Goal: Transaction & Acquisition: Purchase product/service

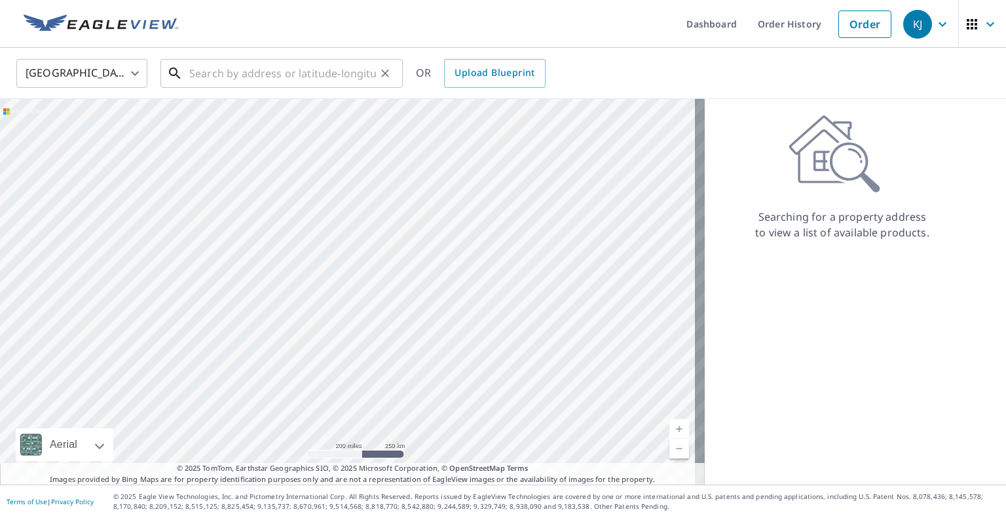
click at [278, 67] on input "text" at bounding box center [282, 73] width 187 height 37
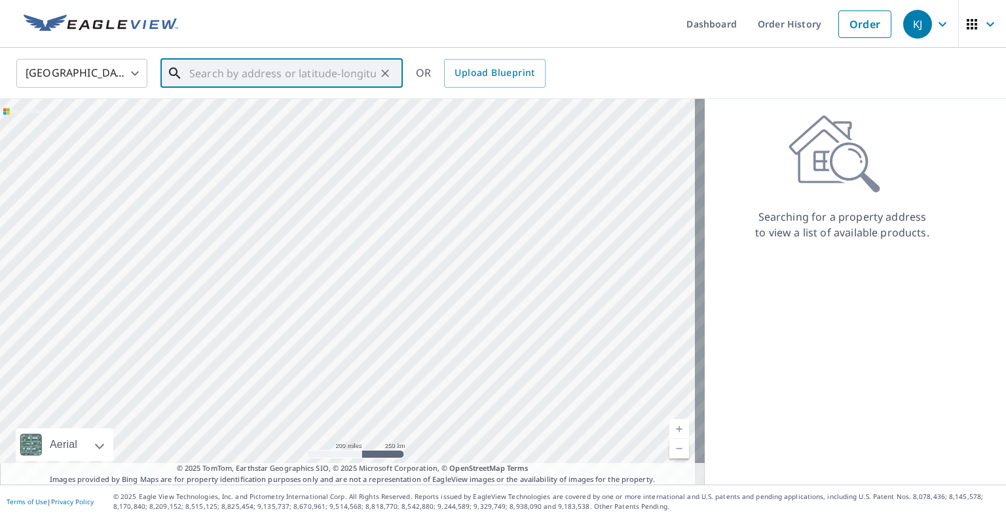
paste input "[STREET_ADDRESS]"
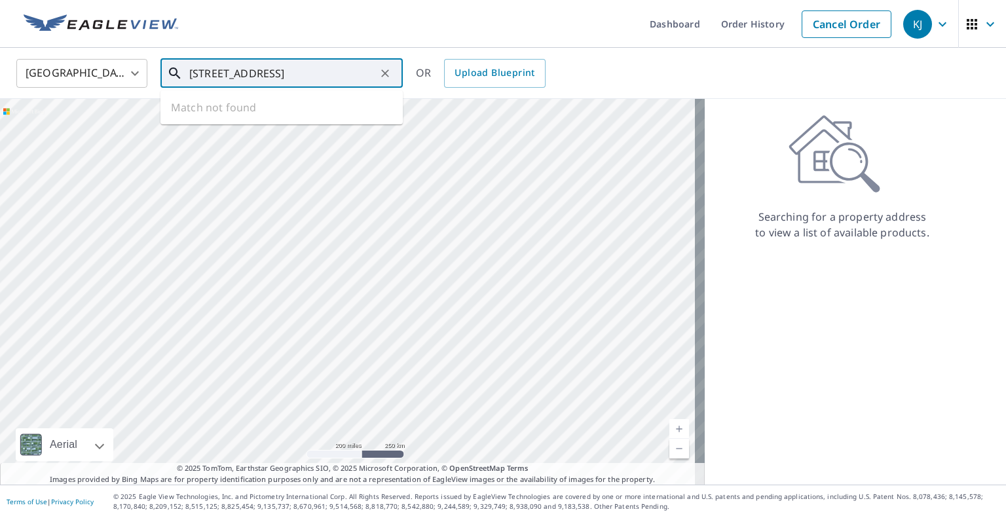
scroll to position [0, 16]
click at [286, 112] on span "[STREET_ADDRESS]" at bounding box center [290, 112] width 206 height 16
type input "[STREET_ADDRESS]"
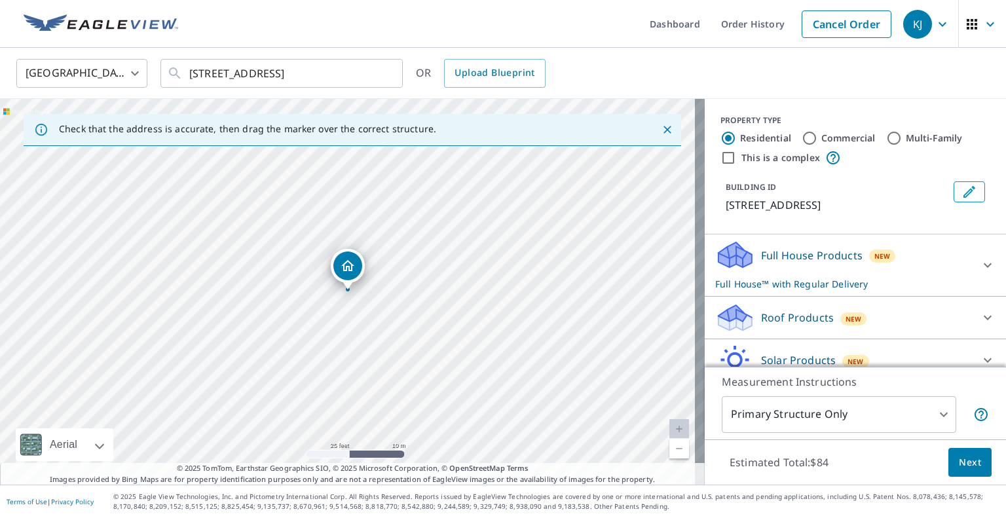
click at [738, 303] on icon at bounding box center [734, 318] width 39 height 31
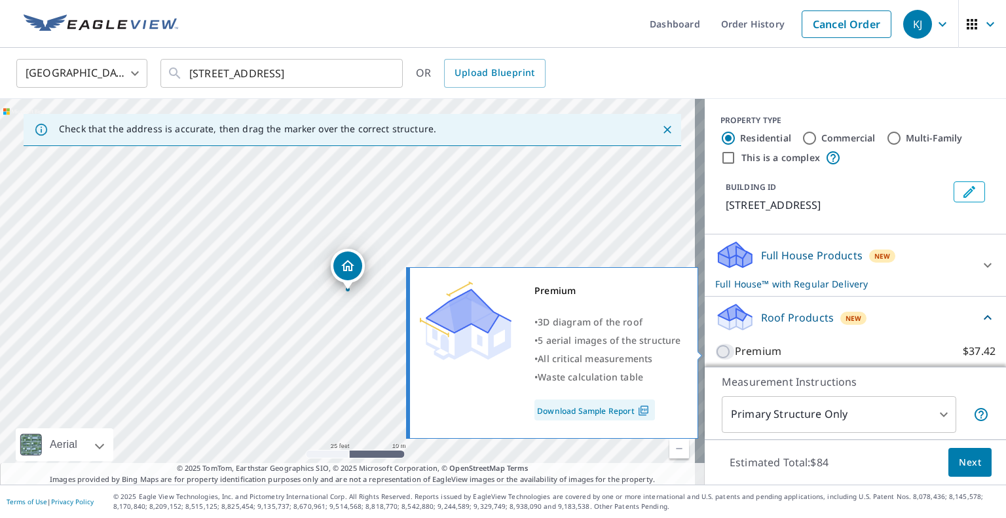
click at [723, 351] on input "Premium $37.42" at bounding box center [725, 352] width 20 height 16
checkbox input "true"
checkbox input "false"
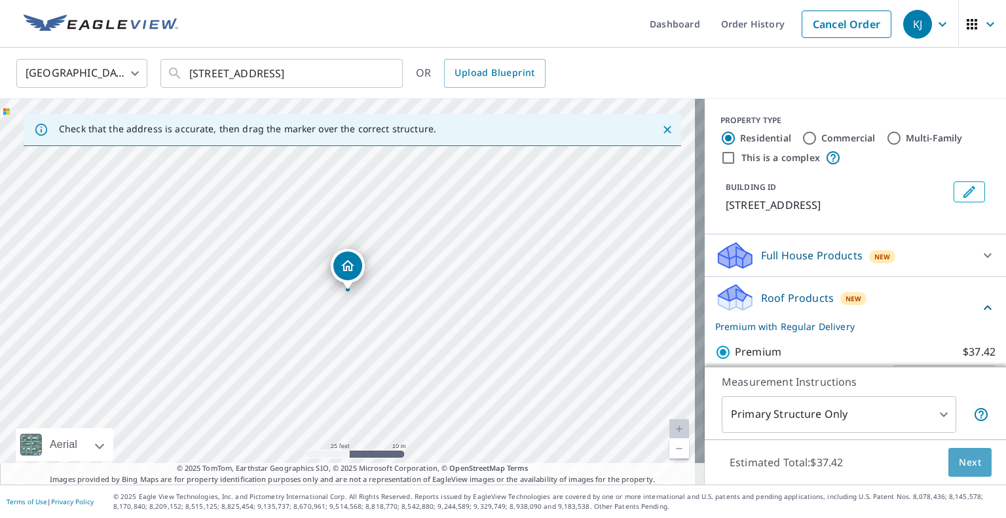
click at [959, 463] on span "Next" at bounding box center [970, 463] width 22 height 16
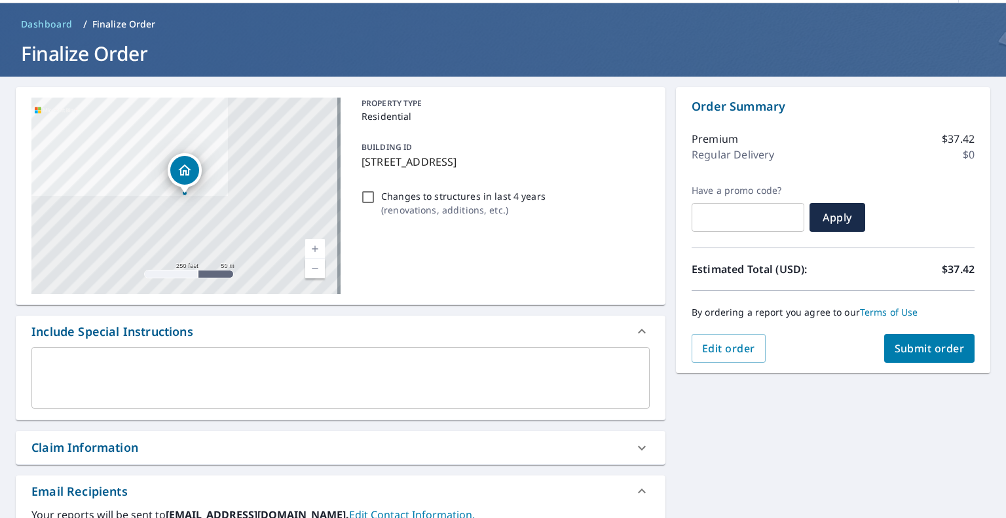
scroll to position [131, 0]
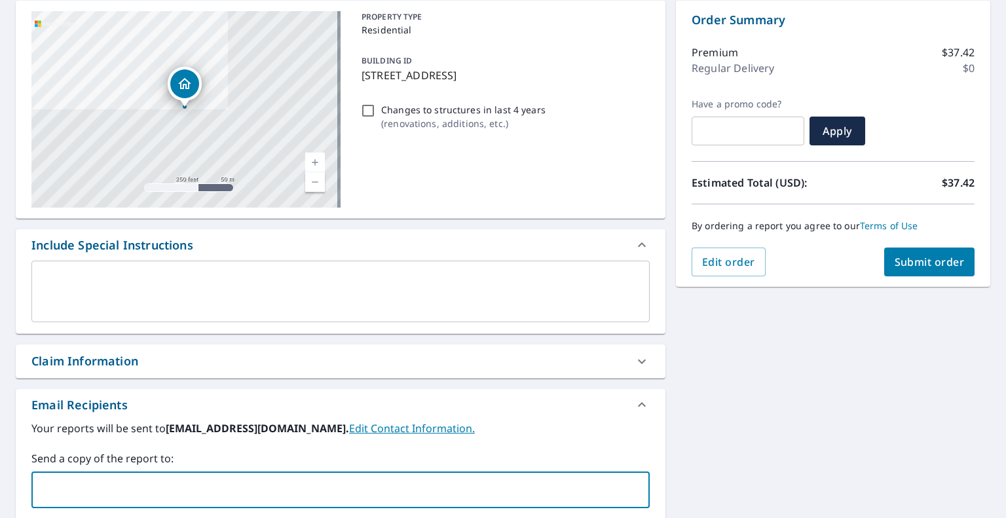
drag, startPoint x: 339, startPoint y: 476, endPoint x: 351, endPoint y: 474, distance: 12.0
click at [339, 478] on input "text" at bounding box center [330, 490] width 587 height 25
type input "[EMAIL_ADDRESS][DOMAIN_NAME]"
click at [895, 261] on span "Submit order" at bounding box center [930, 262] width 70 height 14
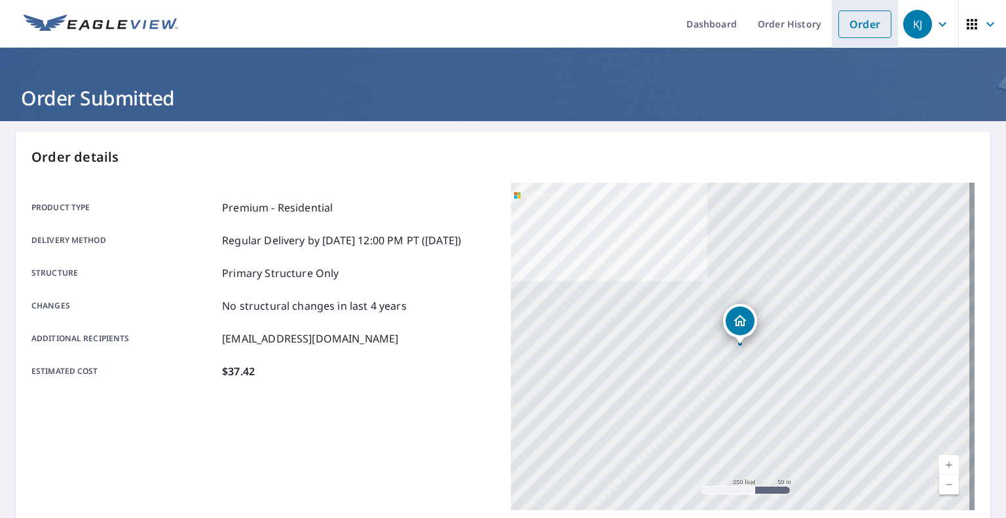
click at [839, 28] on link "Order" at bounding box center [865, 24] width 53 height 28
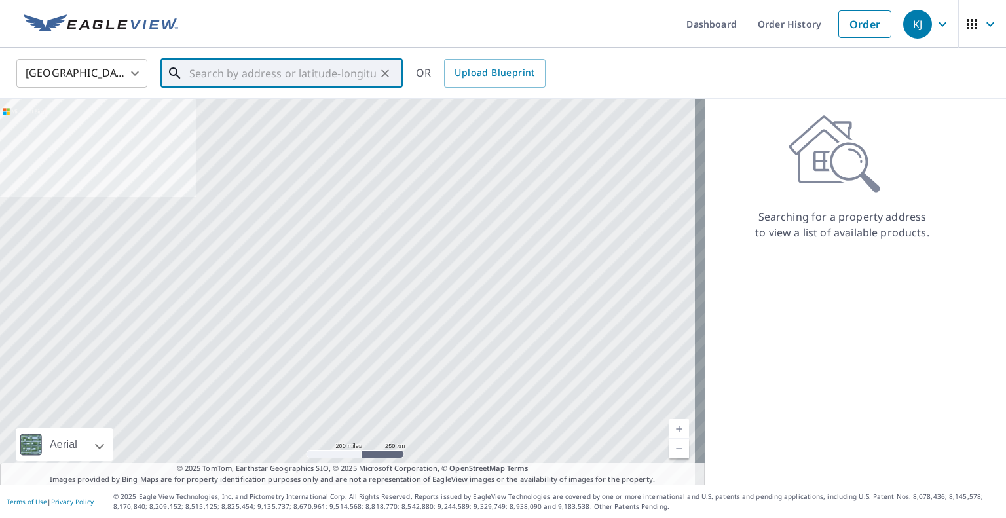
click at [248, 74] on input "text" at bounding box center [282, 73] width 187 height 37
paste input "[STREET_ADDRESS]"
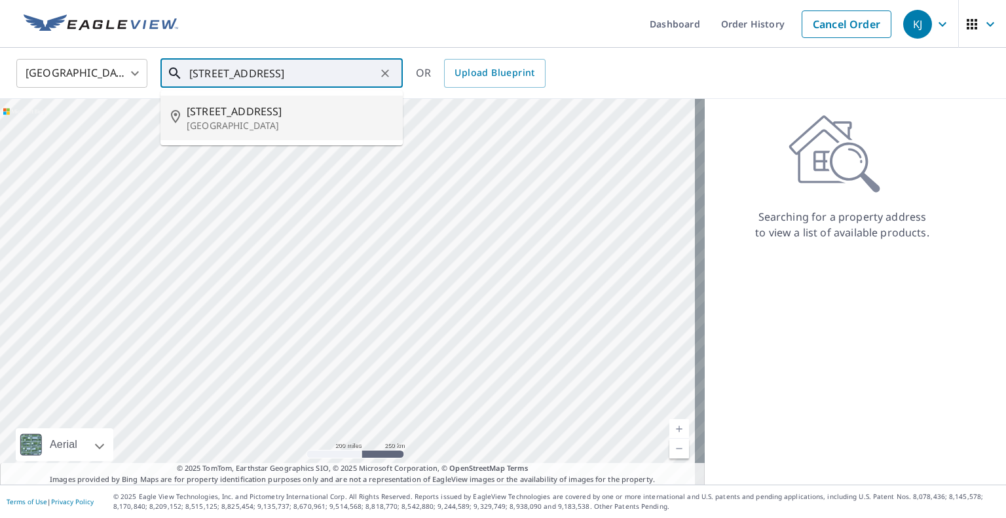
click at [258, 121] on p "[GEOGRAPHIC_DATA]" at bounding box center [290, 125] width 206 height 13
type input "[STREET_ADDRESS]"
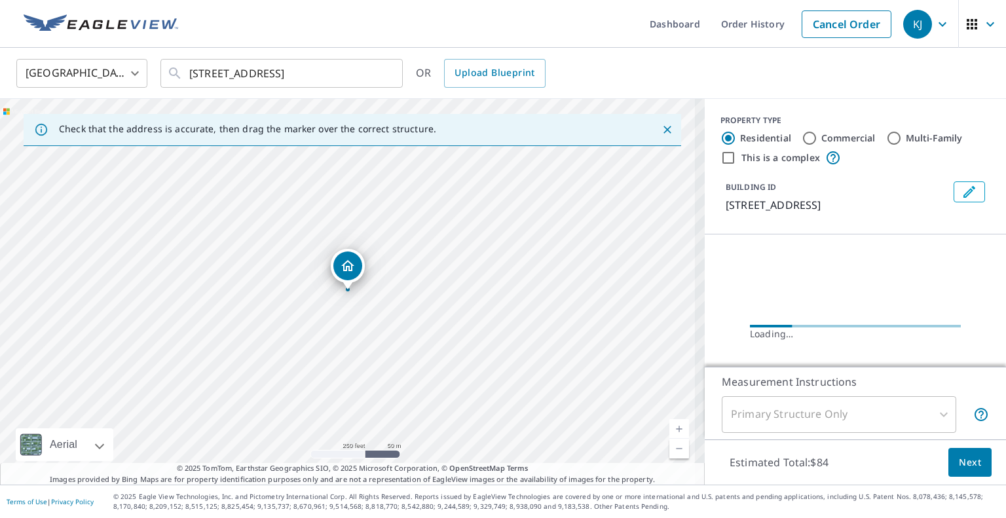
scroll to position [0, 0]
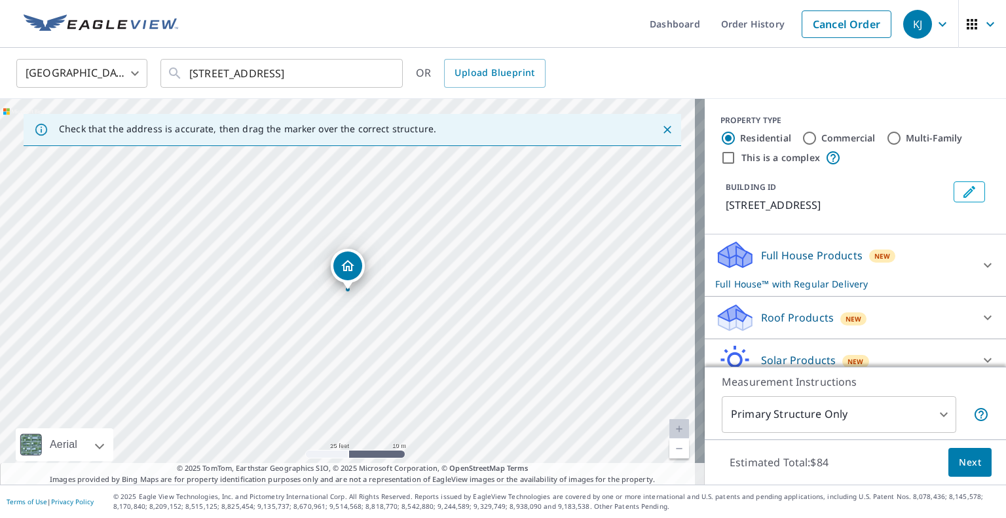
click at [745, 312] on div "Roof Products New" at bounding box center [843, 318] width 257 height 31
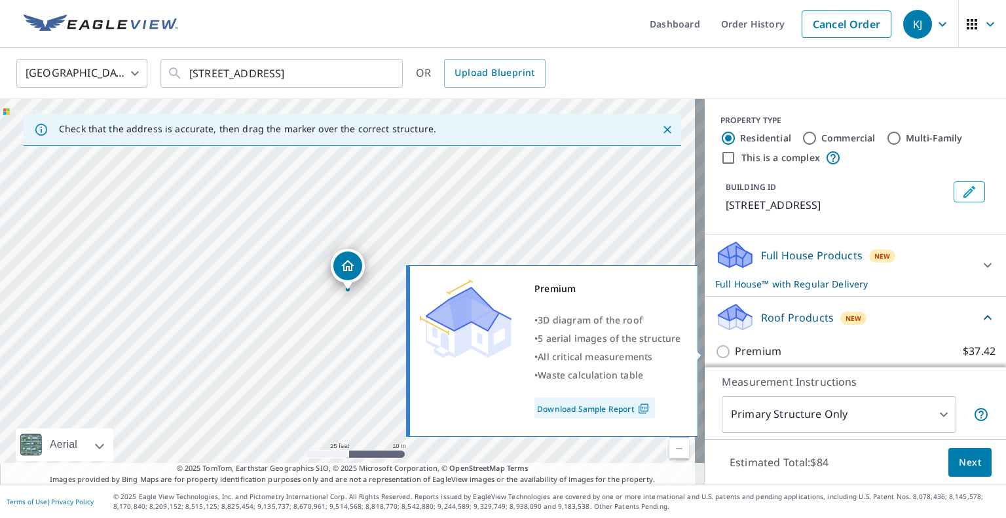
click at [725, 345] on input "Premium $37.42" at bounding box center [725, 352] width 20 height 16
checkbox input "true"
checkbox input "false"
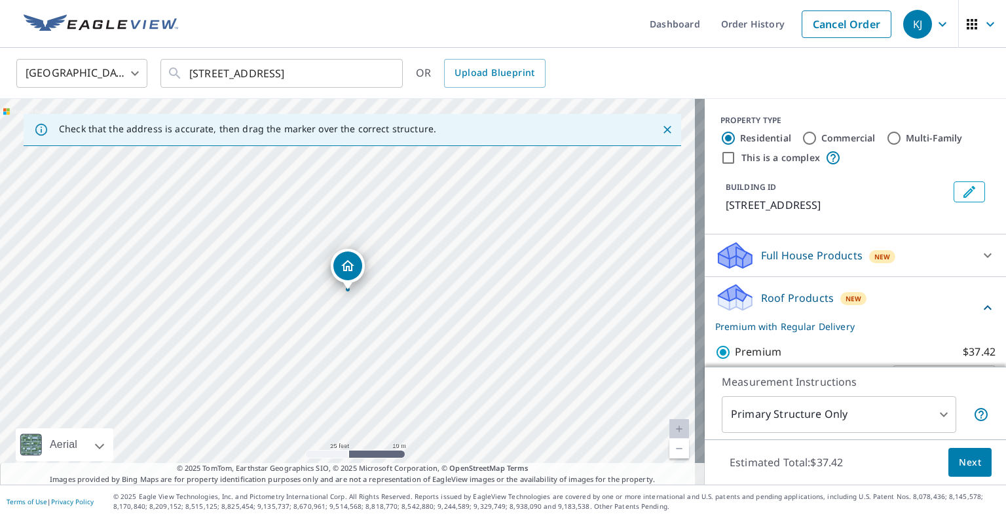
click at [959, 463] on span "Next" at bounding box center [970, 463] width 22 height 16
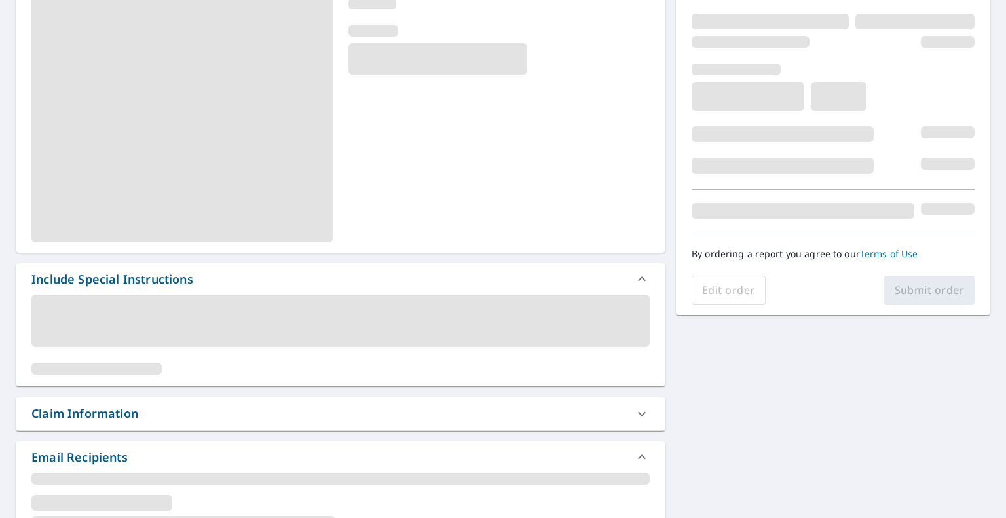
scroll to position [197, 0]
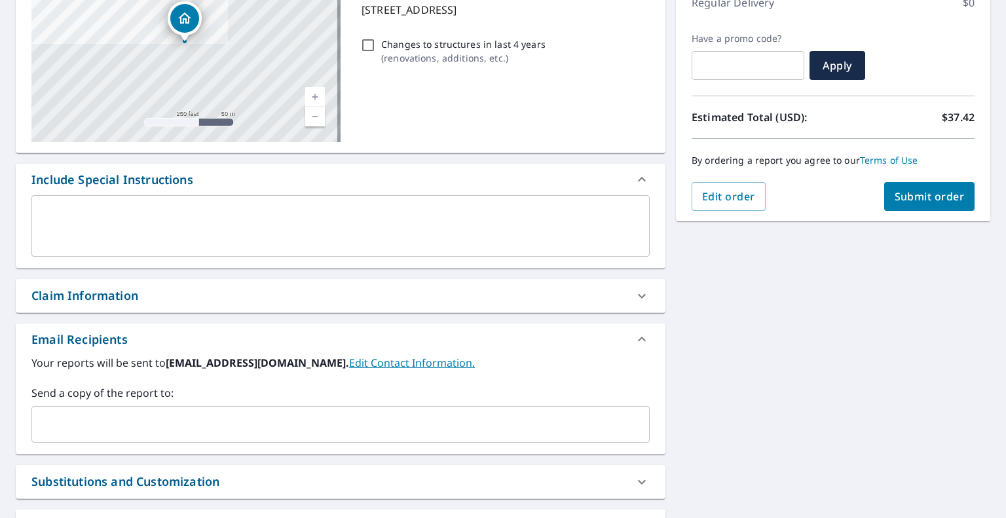
click at [208, 407] on div "​" at bounding box center [340, 424] width 618 height 37
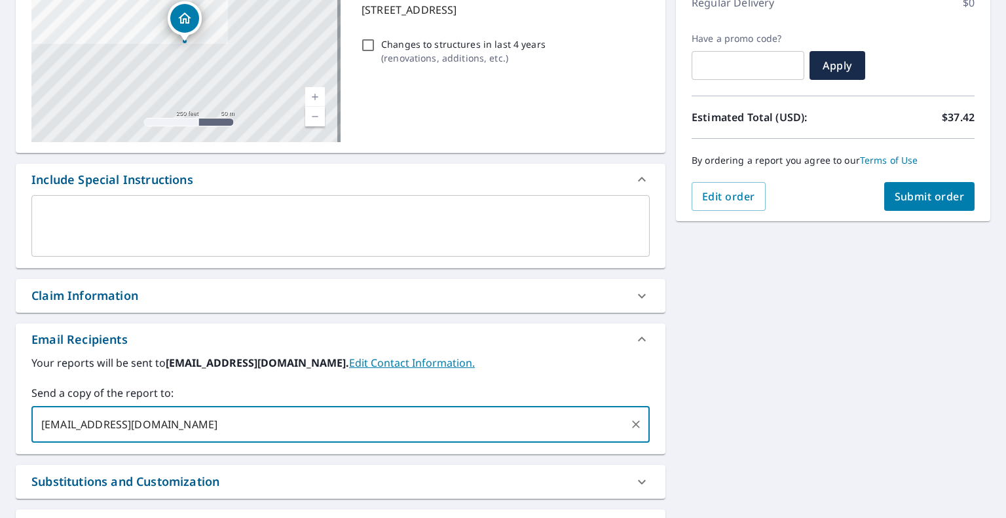
type input "[EMAIL_ADDRESS][DOMAIN_NAME]"
click at [891, 180] on div "By ordering a report you agree to our Terms of Use" at bounding box center [833, 160] width 283 height 43
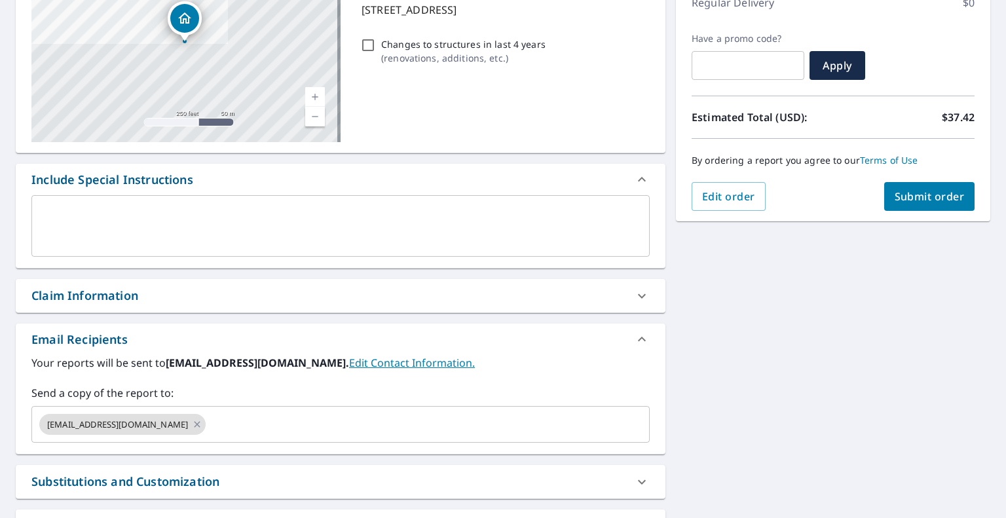
click at [892, 183] on button "Submit order" at bounding box center [930, 196] width 91 height 29
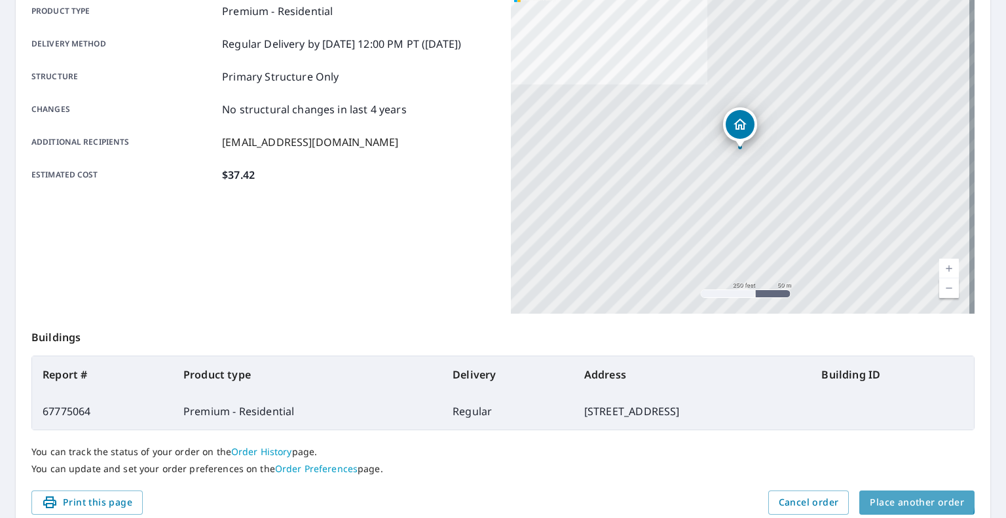
click at [891, 497] on span "Place another order" at bounding box center [917, 503] width 94 height 16
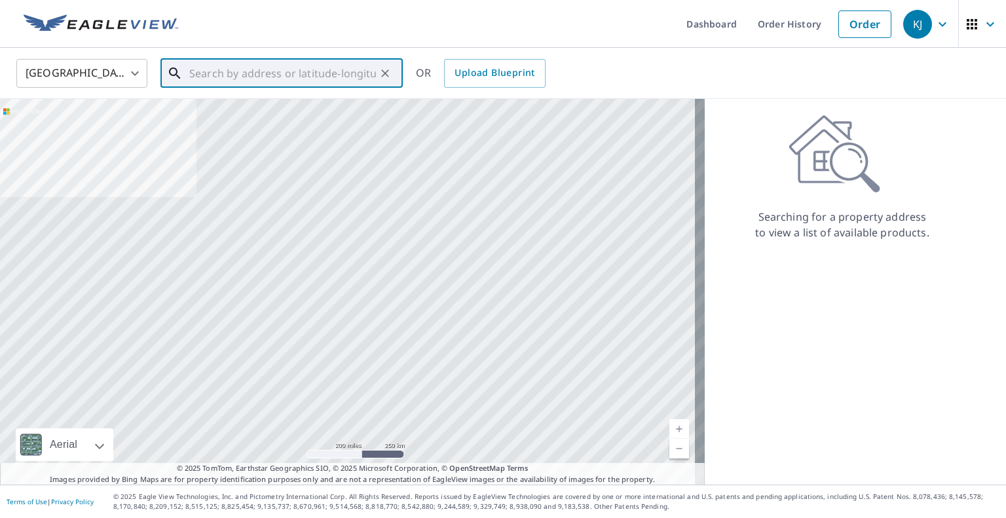
click at [280, 79] on input "text" at bounding box center [282, 73] width 187 height 37
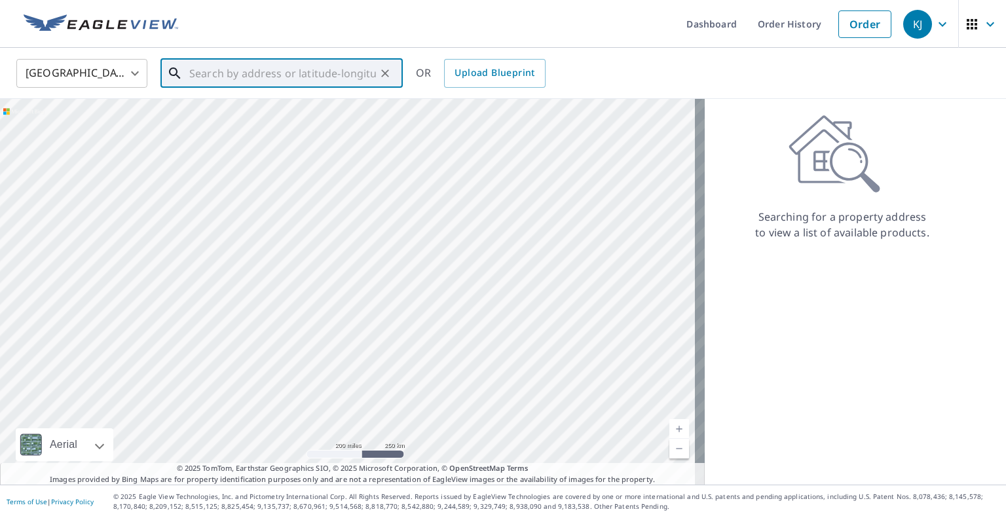
paste input "[STREET_ADDRESS]"
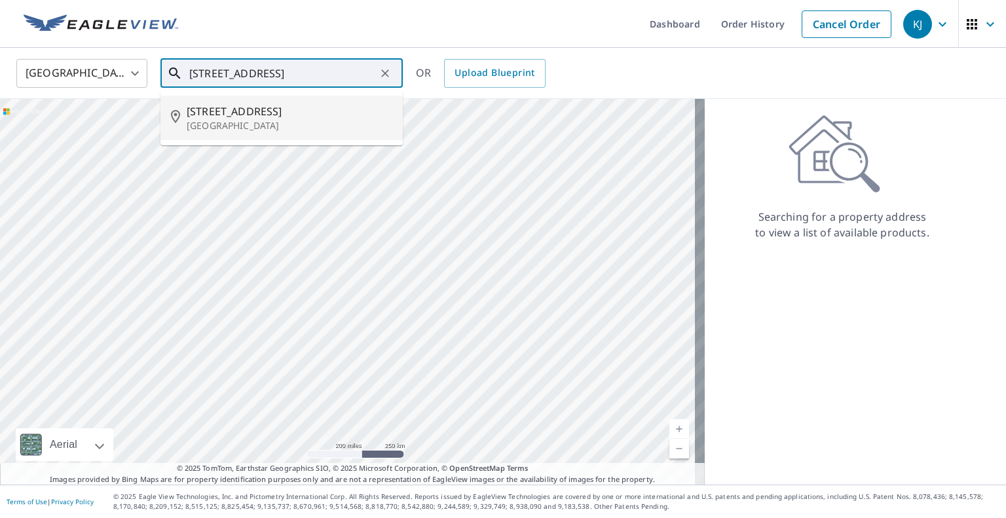
click at [272, 126] on p "[GEOGRAPHIC_DATA]" at bounding box center [290, 125] width 206 height 13
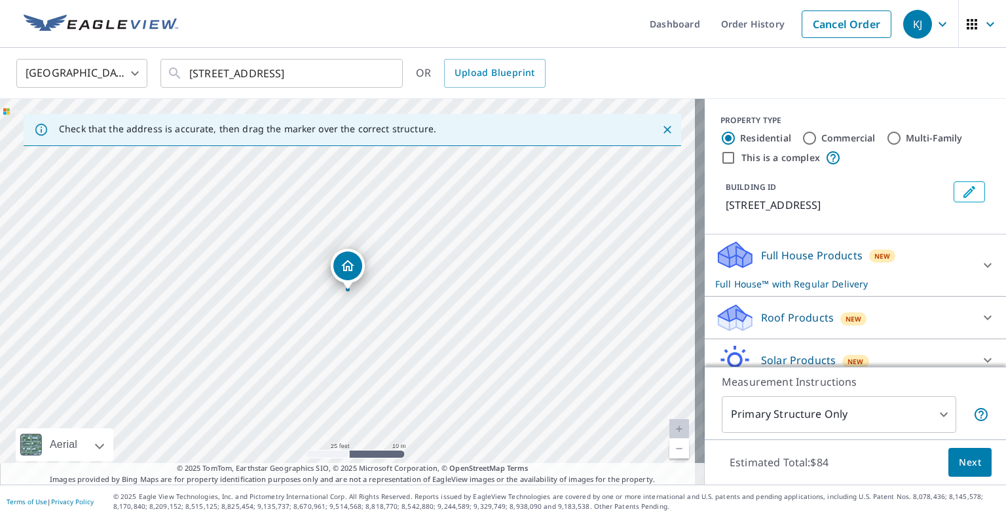
drag, startPoint x: 341, startPoint y: 280, endPoint x: 360, endPoint y: 301, distance: 28.3
click at [257, 76] on input "[STREET_ADDRESS]" at bounding box center [282, 73] width 187 height 37
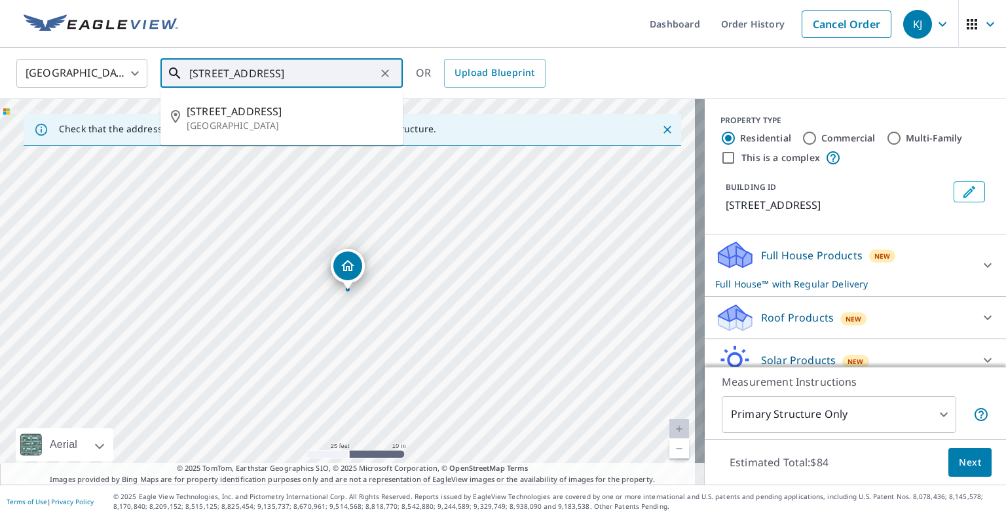
click at [257, 75] on input "[STREET_ADDRESS]" at bounding box center [282, 73] width 187 height 37
paste input "[STREET_ADDRESS][PERSON_NAME]"
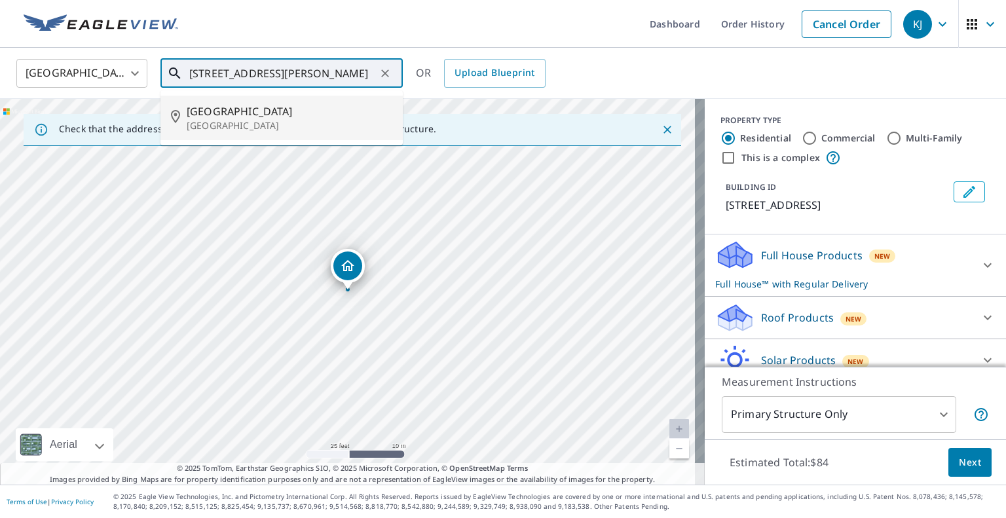
click at [264, 111] on span "[GEOGRAPHIC_DATA]" at bounding box center [290, 112] width 206 height 16
type input "[STREET_ADDRESS][PERSON_NAME]"
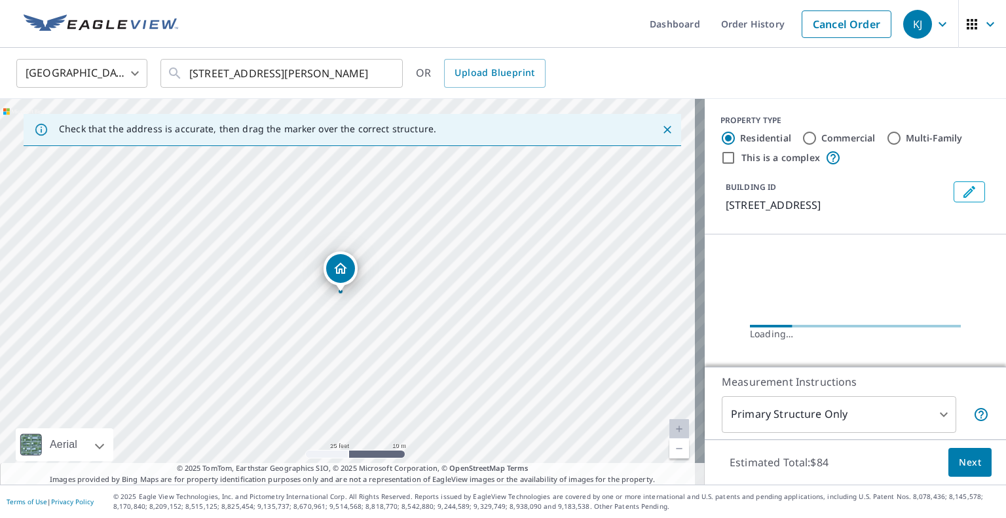
drag, startPoint x: 353, startPoint y: 269, endPoint x: 346, endPoint y: 271, distance: 7.5
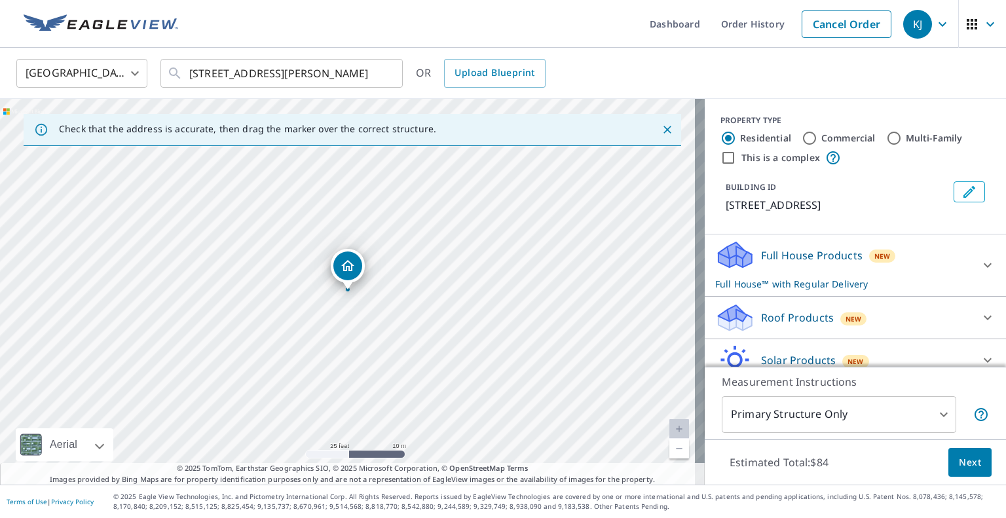
click at [745, 295] on div "Full House Products New Full House™ with Regular Delivery Full House™ $84 Deliv…" at bounding box center [855, 330] width 301 height 190
click at [742, 306] on icon at bounding box center [734, 318] width 39 height 31
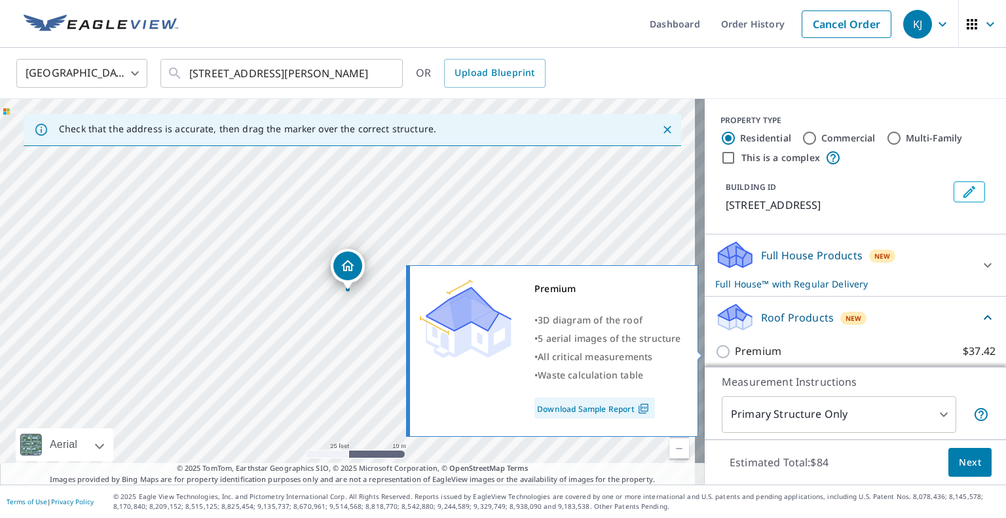
click at [735, 348] on p "Premium" at bounding box center [758, 351] width 47 height 16
click at [727, 348] on input "Premium $37.42" at bounding box center [725, 352] width 20 height 16
checkbox input "true"
checkbox input "false"
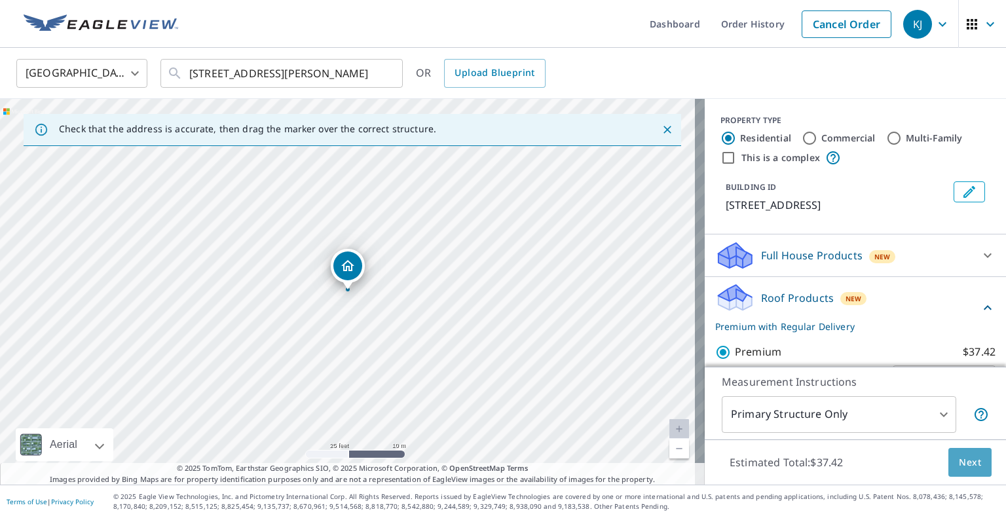
click at [949, 463] on button "Next" at bounding box center [970, 462] width 43 height 29
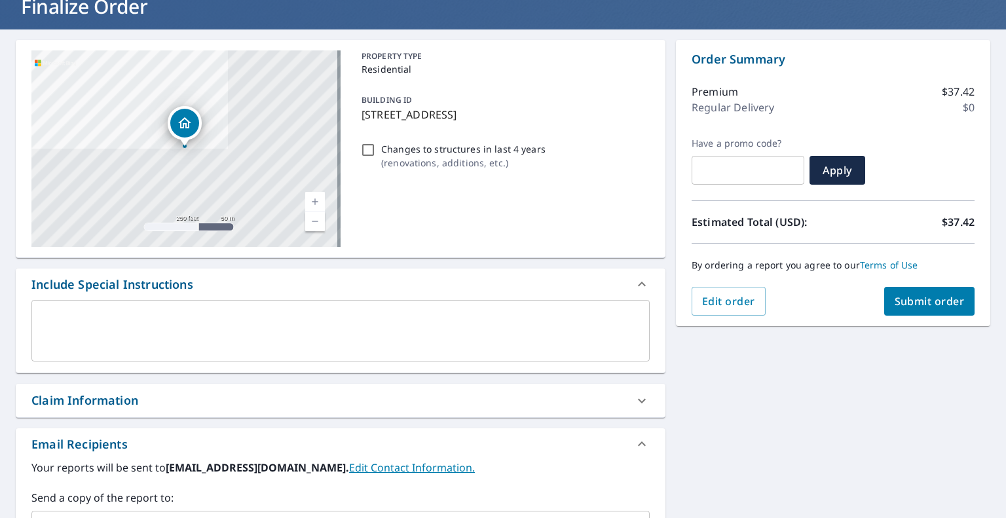
scroll to position [131, 0]
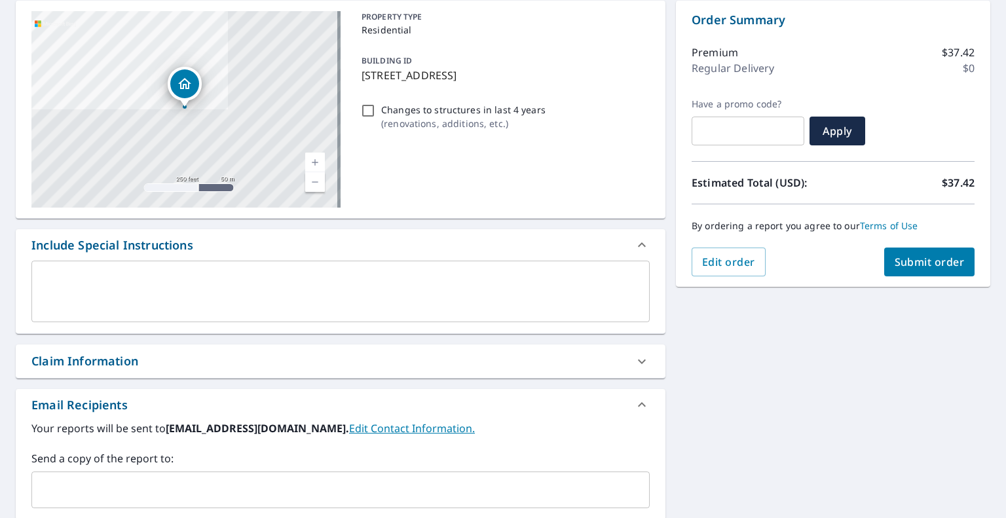
click at [885, 256] on button "Submit order" at bounding box center [930, 262] width 91 height 29
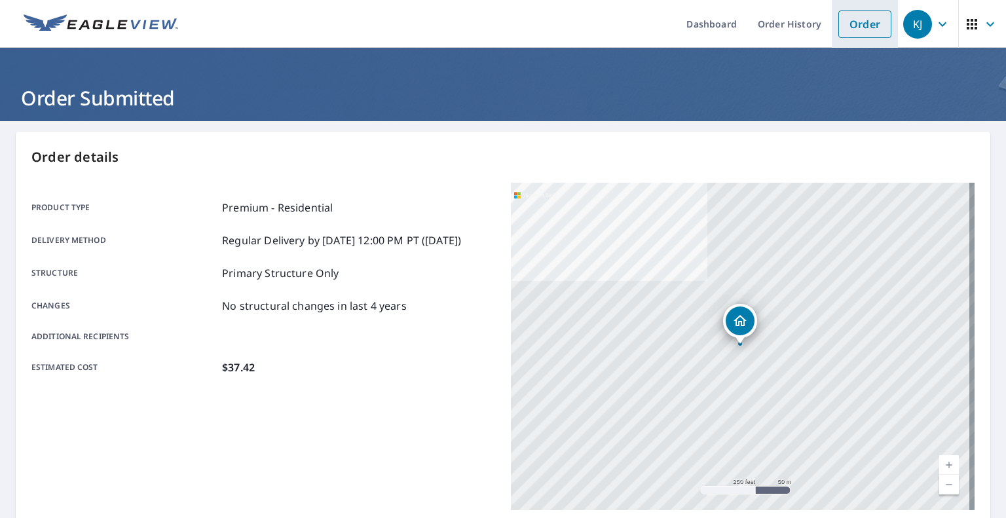
click at [841, 23] on link "Order" at bounding box center [865, 24] width 53 height 28
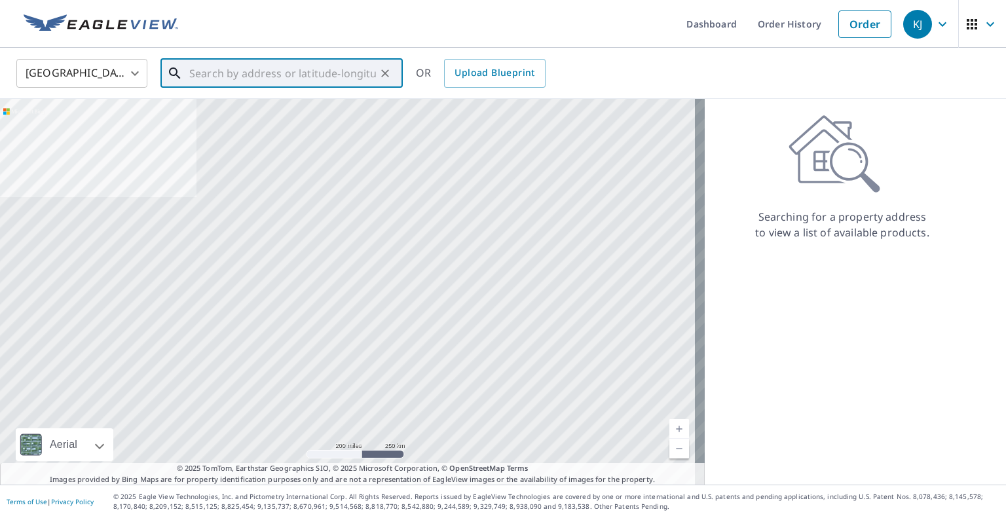
click at [314, 72] on input "text" at bounding box center [282, 73] width 187 height 37
paste input "[STREET_ADDRESS][PERSON_NAME]"
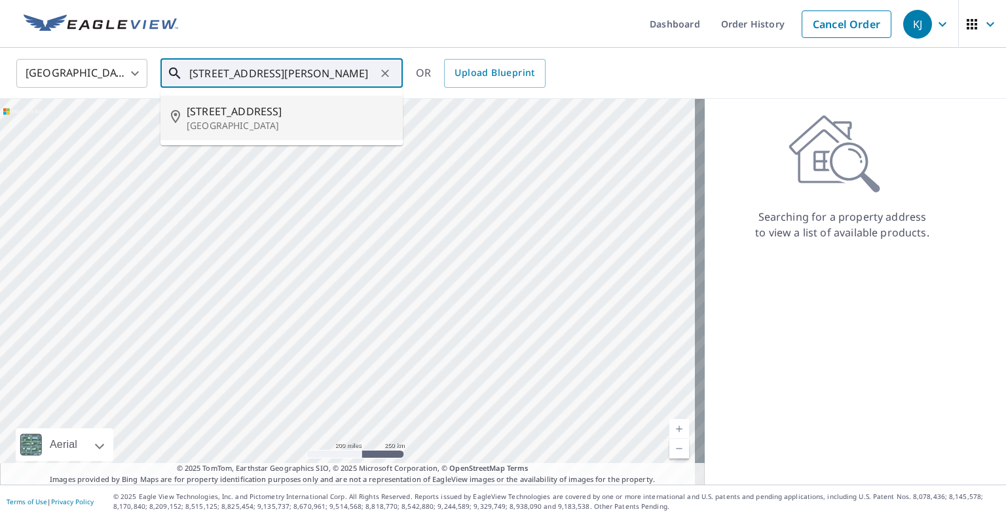
click at [257, 132] on p "[GEOGRAPHIC_DATA]" at bounding box center [290, 125] width 206 height 13
type input "[STREET_ADDRESS][PERSON_NAME]"
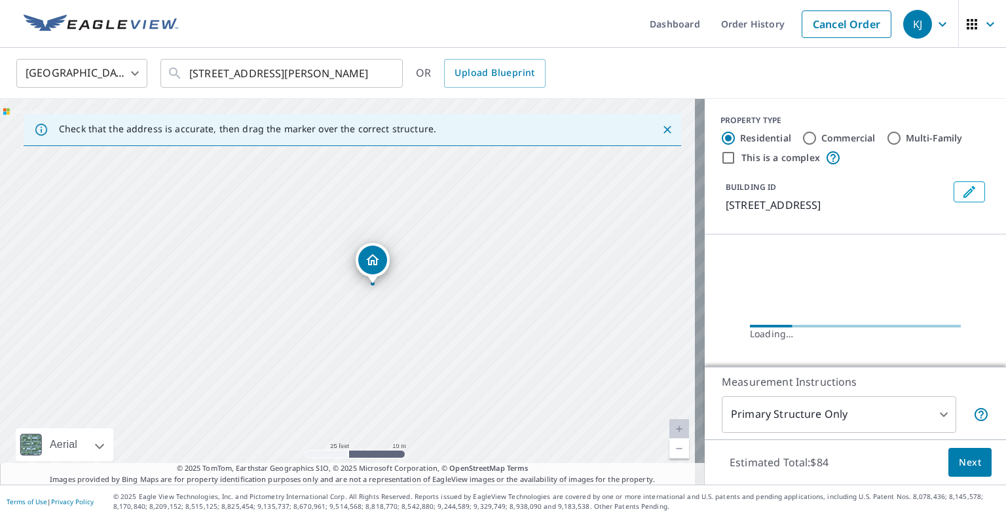
drag, startPoint x: 460, startPoint y: 260, endPoint x: 426, endPoint y: 355, distance: 100.9
click at [426, 355] on div "[STREET_ADDRESS][PERSON_NAME]" at bounding box center [352, 292] width 705 height 386
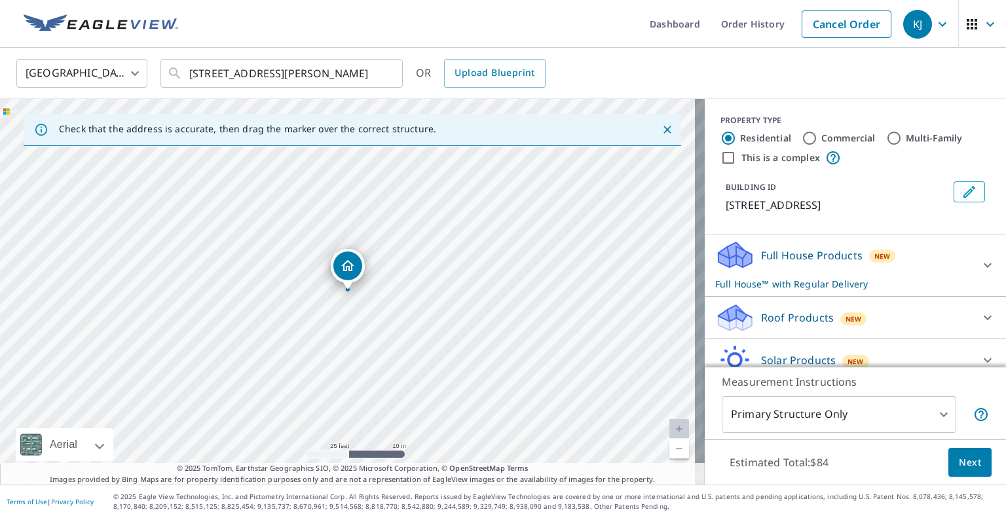
click at [705, 311] on div "Roof Products New Premium $37.42 QuickSquares™ $18 Gutter $13.75 Bid Perfect™ $…" at bounding box center [855, 318] width 301 height 43
click at [721, 311] on icon at bounding box center [733, 313] width 29 height 16
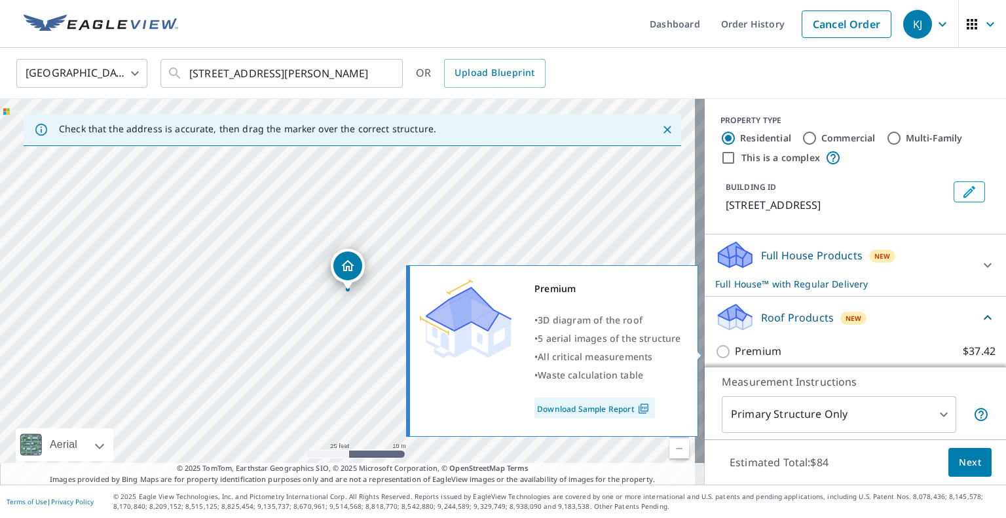
click at [735, 345] on p "Premium" at bounding box center [758, 351] width 47 height 16
click at [732, 345] on input "Premium $37.42" at bounding box center [725, 352] width 20 height 16
checkbox input "true"
checkbox input "false"
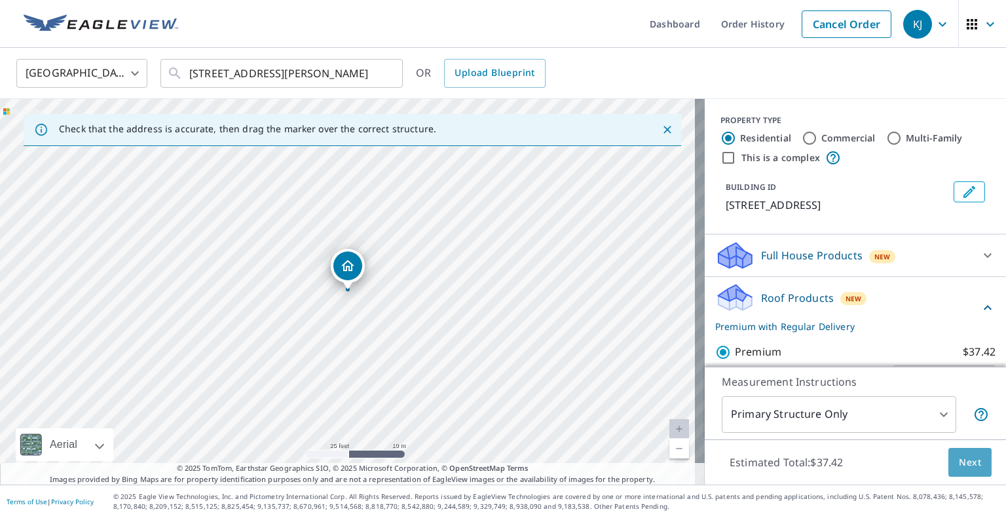
click at [963, 463] on span "Next" at bounding box center [970, 463] width 22 height 16
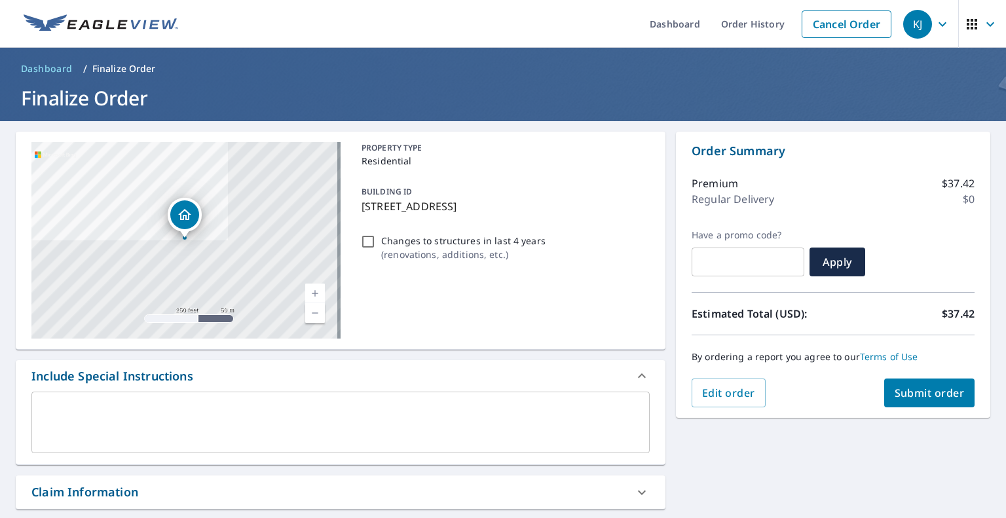
click at [917, 396] on span "Submit order" at bounding box center [930, 393] width 70 height 14
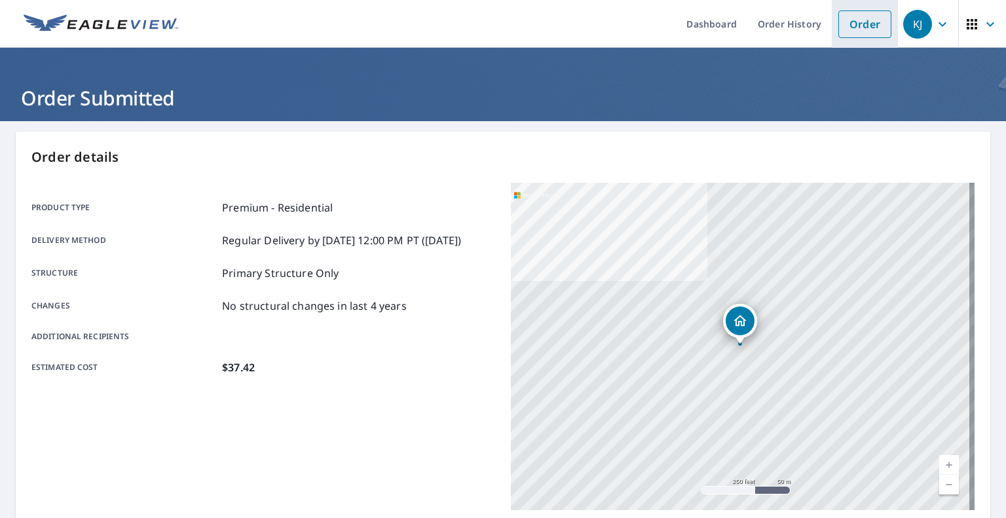
drag, startPoint x: 857, startPoint y: 16, endPoint x: 776, endPoint y: 39, distance: 84.2
click at [857, 17] on link "Order" at bounding box center [865, 24] width 53 height 28
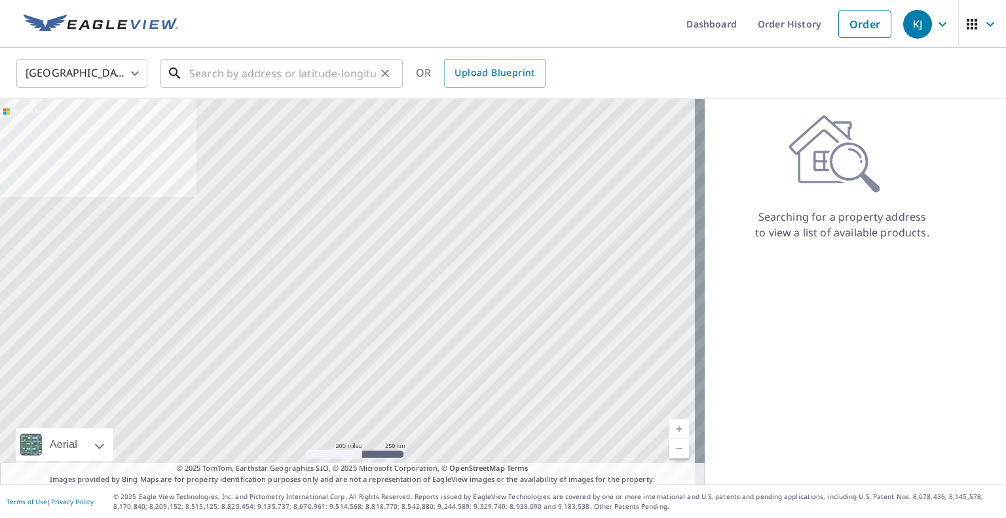
click at [330, 83] on input "text" at bounding box center [282, 73] width 187 height 37
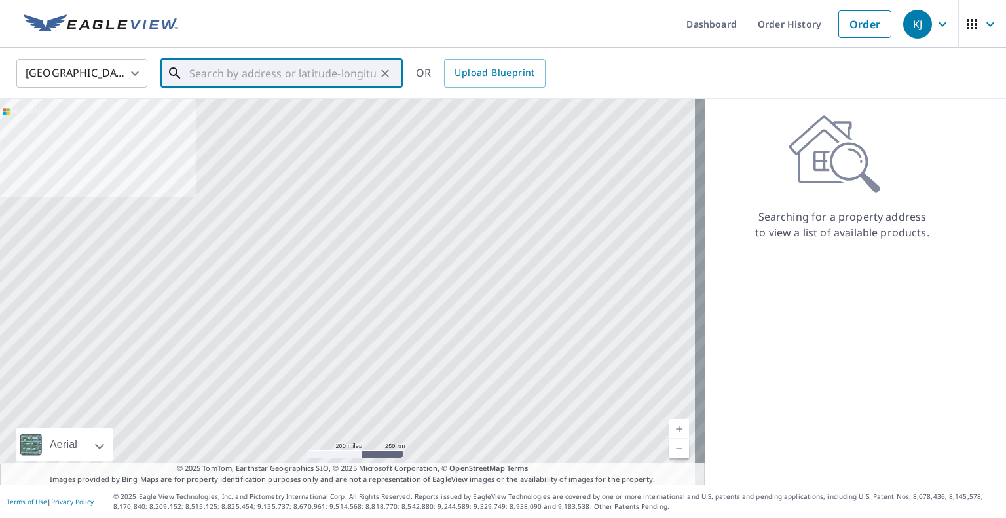
paste input "[STREET_ADDRESS]"
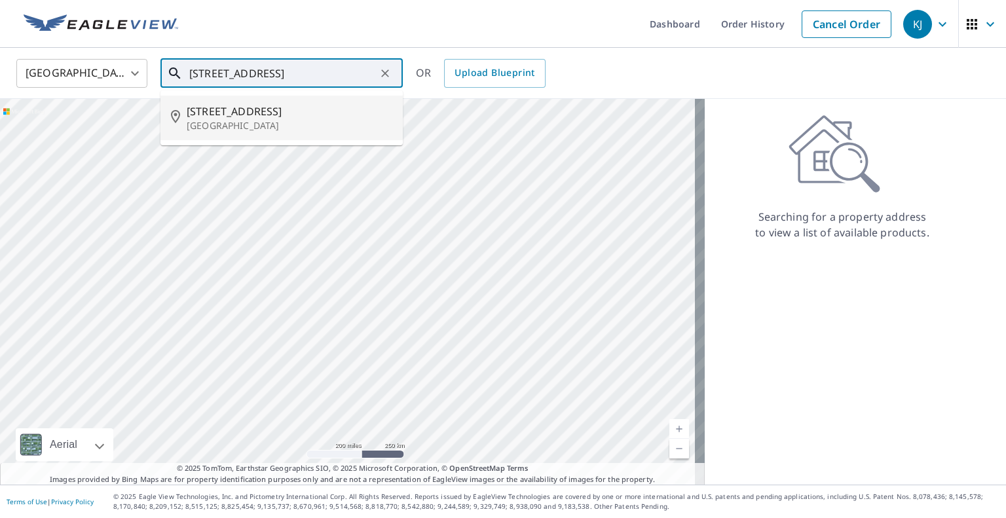
click at [314, 132] on li "[STREET_ADDRESS]" at bounding box center [282, 118] width 242 height 45
type input "[STREET_ADDRESS]"
